Goal: Task Accomplishment & Management: Manage account settings

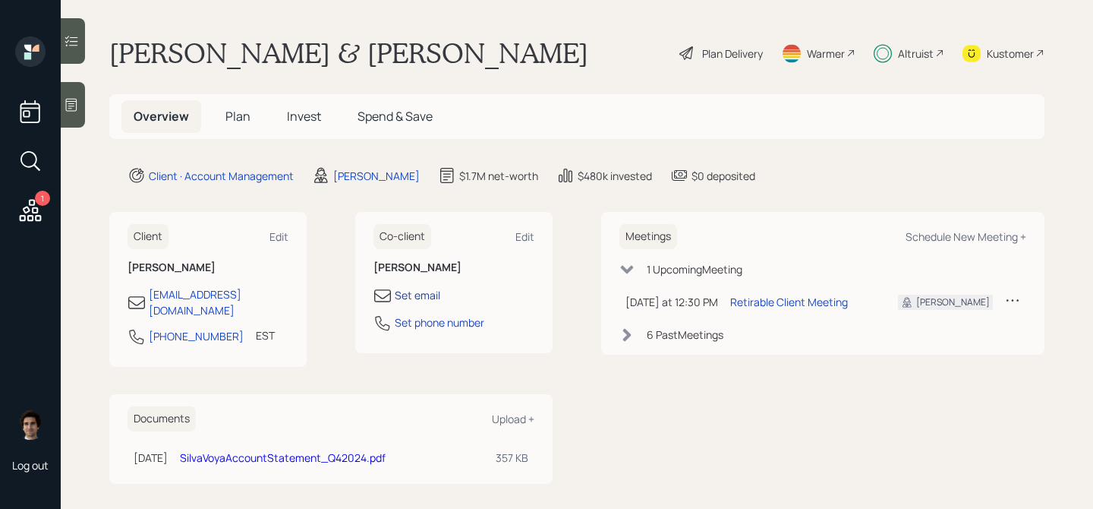
click at [429, 295] on div "Set email" at bounding box center [418, 295] width 46 height 16
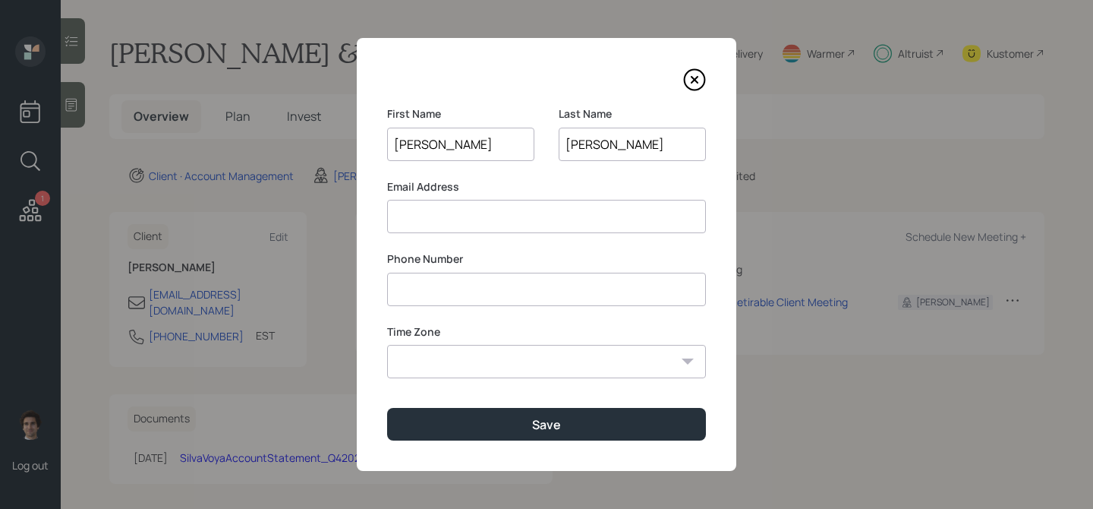
click at [445, 226] on input at bounding box center [546, 216] width 319 height 33
paste input "[EMAIL_ADDRESS][DOMAIN_NAME]"
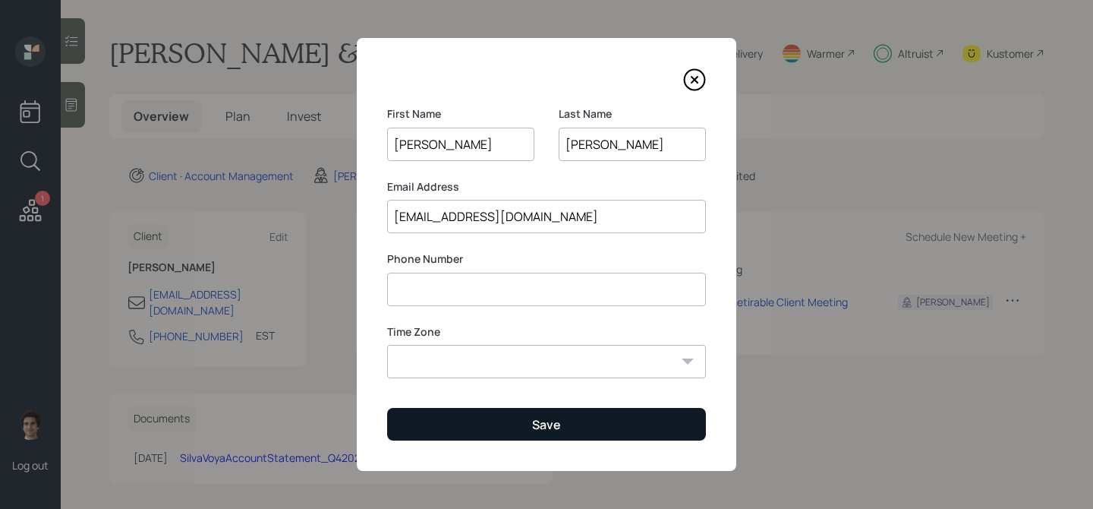
type input "[EMAIL_ADDRESS][DOMAIN_NAME]"
click at [529, 436] on button "Save" at bounding box center [546, 424] width 319 height 33
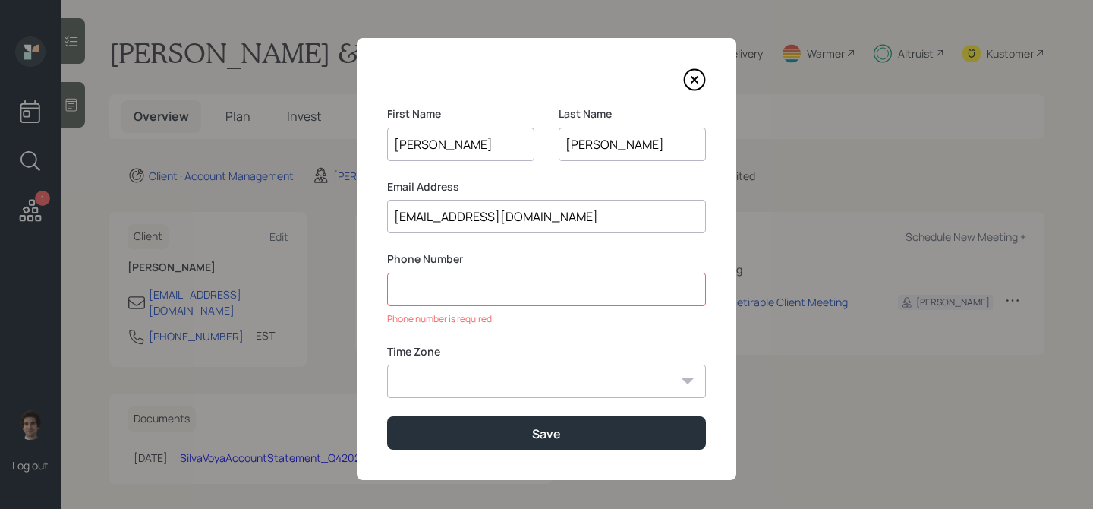
click at [690, 74] on icon at bounding box center [694, 79] width 23 height 23
